Goal: Task Accomplishment & Management: Use online tool/utility

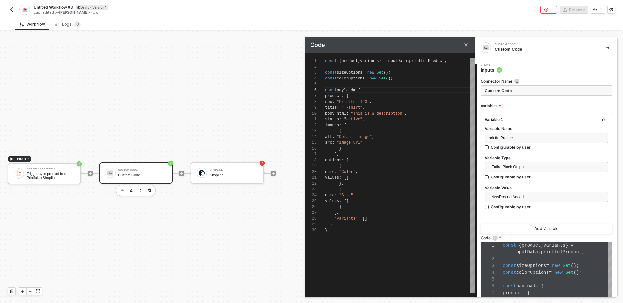
scroll to position [29, 31]
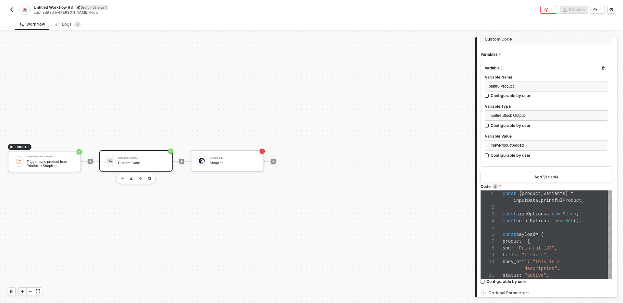
click at [11, 10] on img "button" at bounding box center [11, 9] width 5 height 5
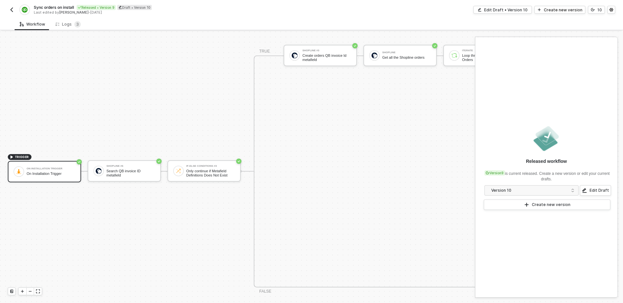
scroll to position [339, 0]
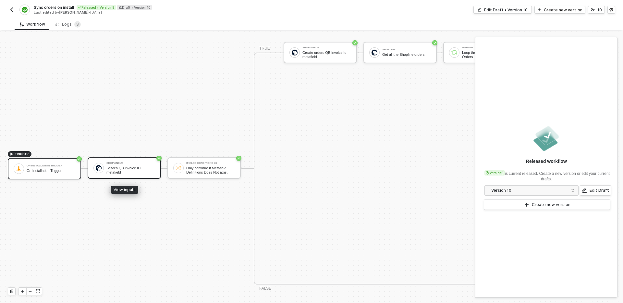
click at [126, 172] on div "Search QB invoice ID metafield" at bounding box center [130, 170] width 49 height 8
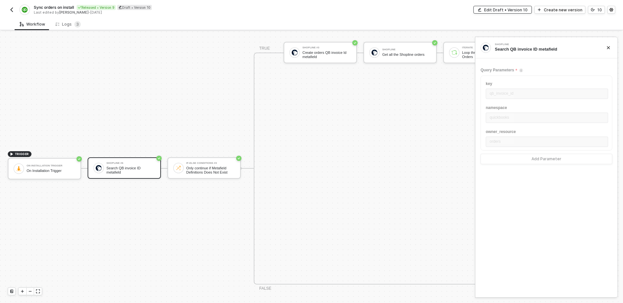
click at [504, 11] on div "Edit Draft • Version 10" at bounding box center [506, 10] width 44 height 6
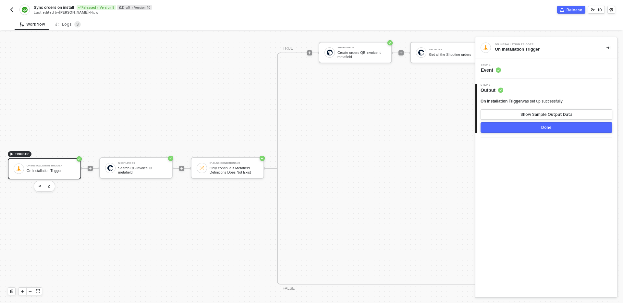
click at [517, 71] on div "Step 1 Event" at bounding box center [547, 69] width 141 height 10
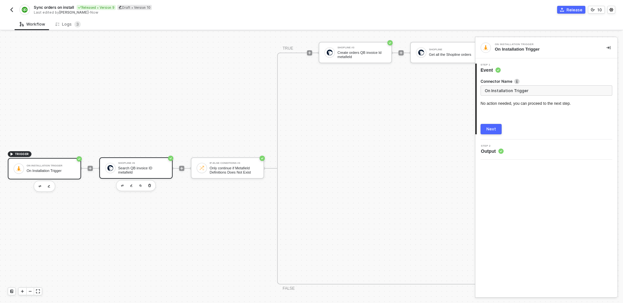
click at [147, 171] on div "Search QB invoice ID metafield" at bounding box center [142, 170] width 49 height 8
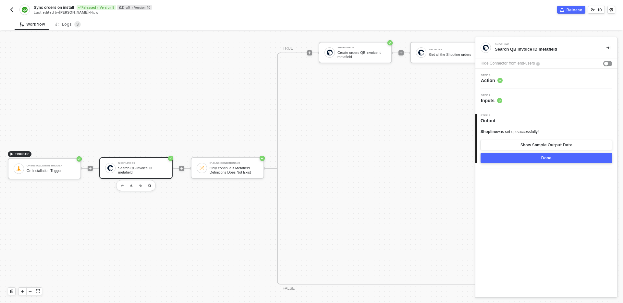
click at [529, 82] on div "Step 1 Action" at bounding box center [547, 79] width 141 height 10
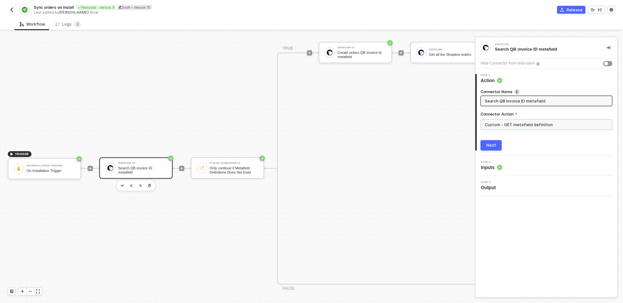
click at [506, 124] on input "Custom - GET metafield definition" at bounding box center [547, 124] width 132 height 10
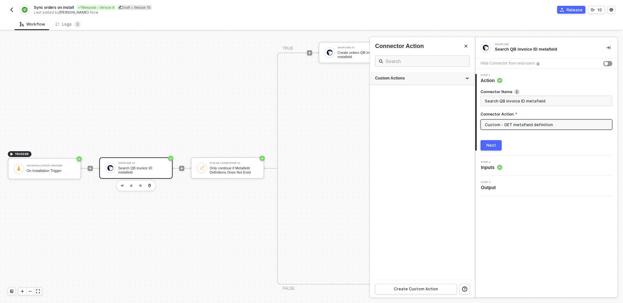
click at [425, 84] on div "Custom Actions" at bounding box center [422, 78] width 105 height 13
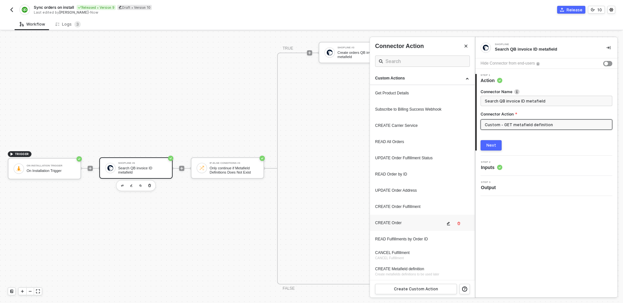
scroll to position [113, 0]
click at [448, 225] on icon "icon-edit" at bounding box center [449, 224] width 4 height 4
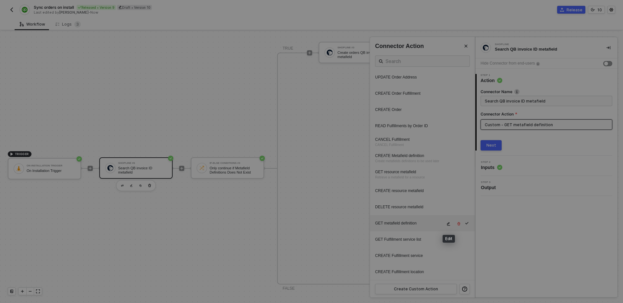
scroll to position [58, 0]
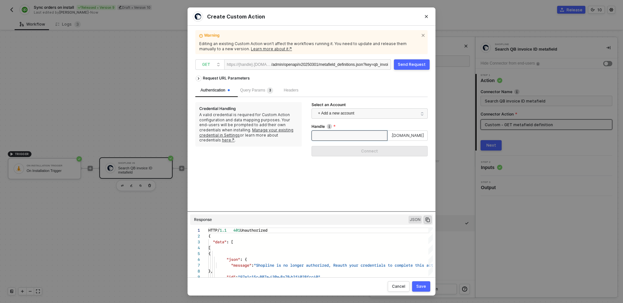
click at [350, 135] on input "Handle" at bounding box center [350, 136] width 76 height 10
type input "testcs"
click at [359, 147] on button "Connect" at bounding box center [370, 151] width 116 height 10
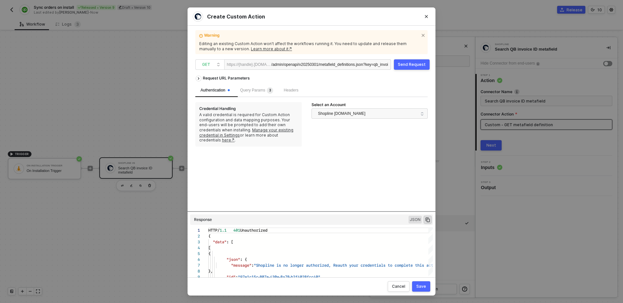
click at [418, 65] on div "Send Request" at bounding box center [412, 64] width 28 height 5
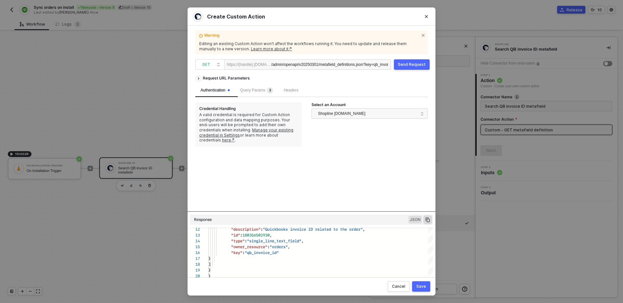
click at [420, 289] on div "Save" at bounding box center [422, 286] width 10 height 5
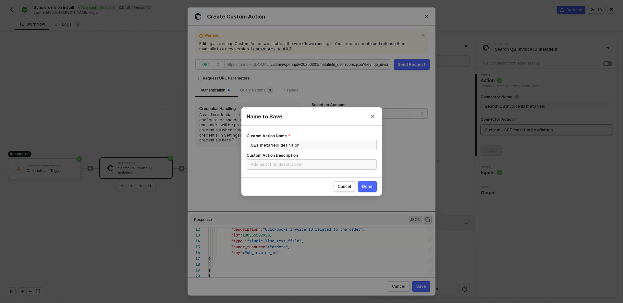
click at [367, 185] on div "Done" at bounding box center [367, 186] width 10 height 5
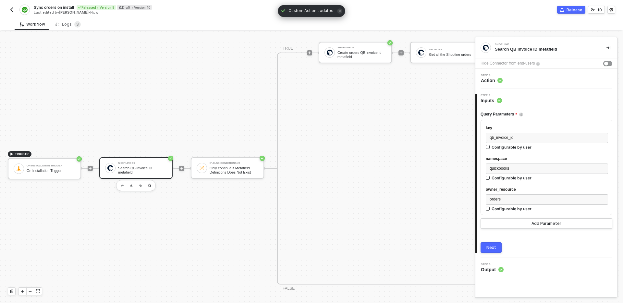
click at [490, 246] on div "Next" at bounding box center [492, 247] width 10 height 5
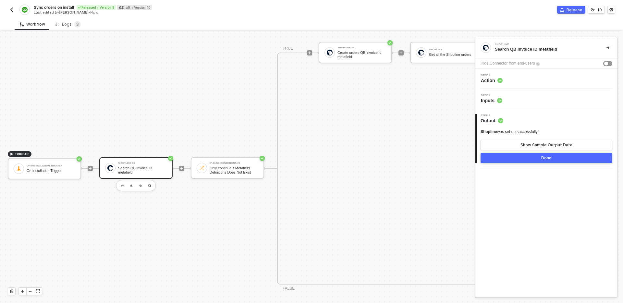
click at [490, 154] on button "Done" at bounding box center [547, 158] width 132 height 10
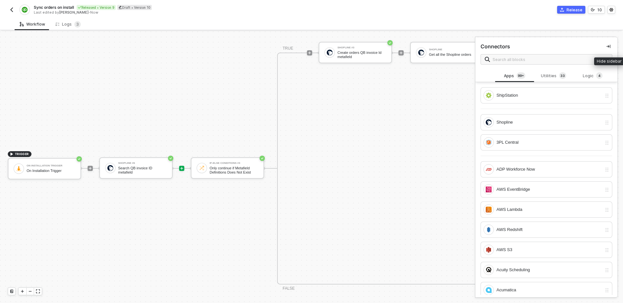
click at [611, 43] on button "button" at bounding box center [609, 47] width 8 height 8
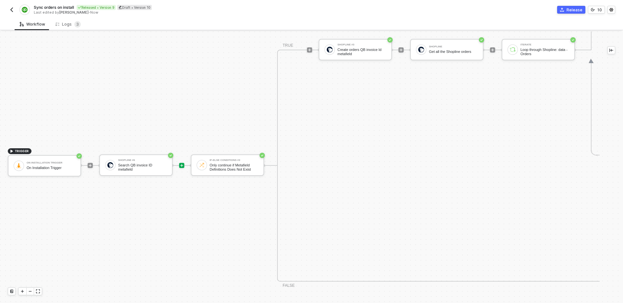
click at [225, 159] on div "If-Else Conditions #3" at bounding box center [234, 160] width 49 height 3
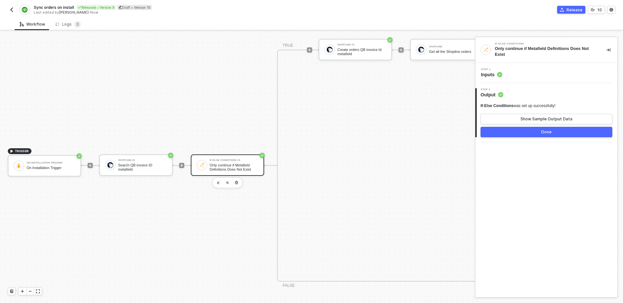
click at [548, 70] on div "Step 1 Inputs" at bounding box center [547, 73] width 141 height 10
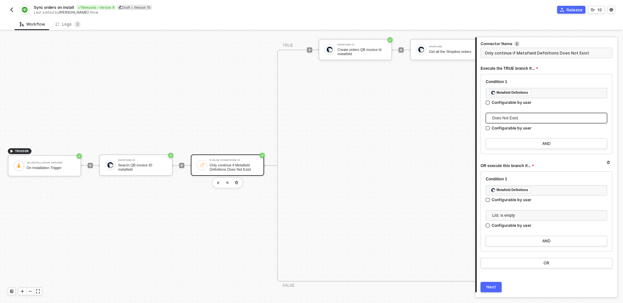
scroll to position [63, 0]
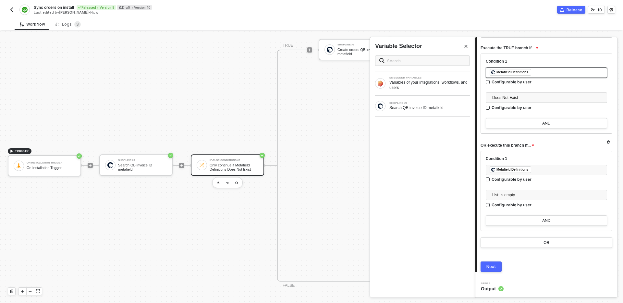
click at [545, 74] on div "﻿ ﻿ Metafield Definitions ﻿" at bounding box center [547, 72] width 114 height 7
click at [443, 105] on div "Search QB invoice ID metafield" at bounding box center [430, 107] width 81 height 5
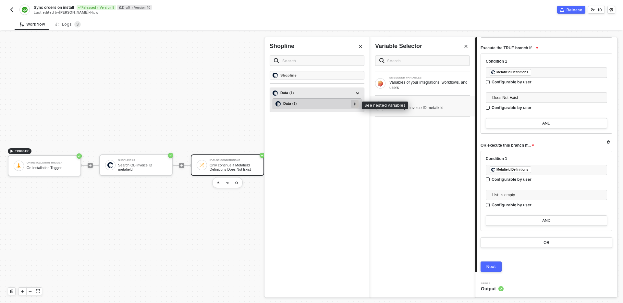
click at [355, 104] on icon at bounding box center [355, 103] width 2 height 3
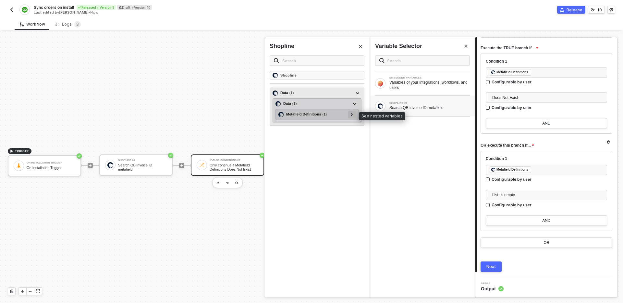
click at [351, 113] on icon at bounding box center [352, 114] width 2 height 3
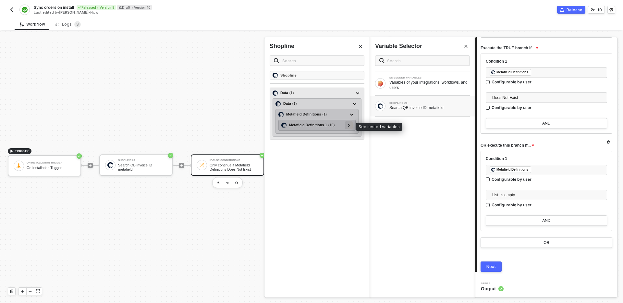
click at [350, 126] on div at bounding box center [348, 124] width 3 height 7
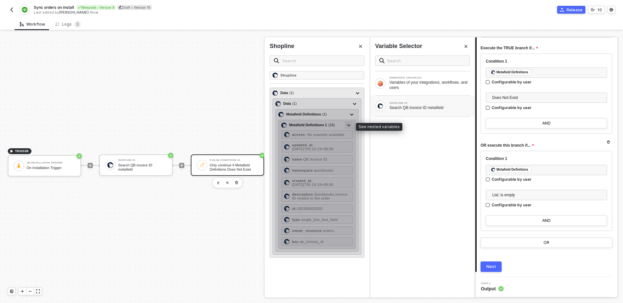
click at [350, 126] on icon at bounding box center [348, 125] width 3 height 2
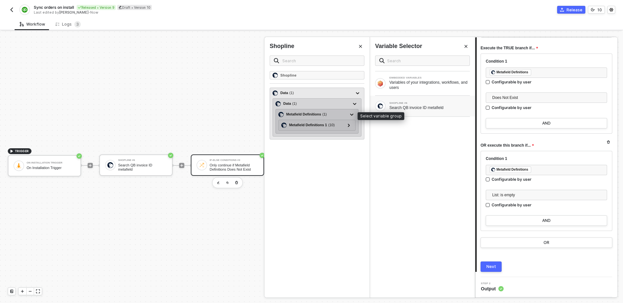
click at [310, 113] on div "Metafield Definitions ( 1 )" at bounding box center [306, 115] width 41 height 6
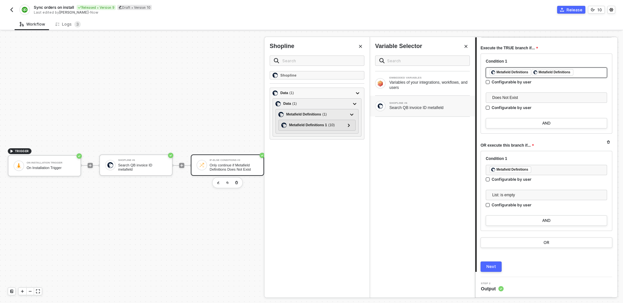
click at [590, 73] on div "﻿ ﻿ Metafield Definitions ﻿ ﻿ Metafield Definitions ﻿" at bounding box center [547, 72] width 114 height 7
